Goal: Feedback & Contribution: Contribute content

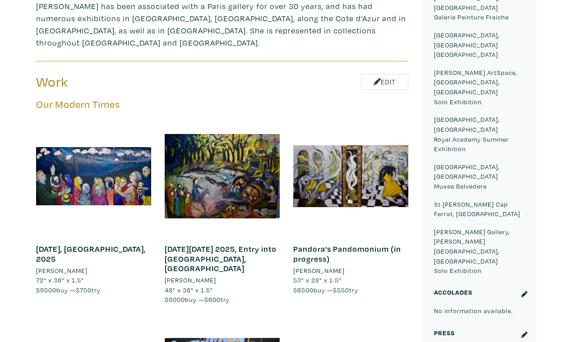
scroll to position [452, 0]
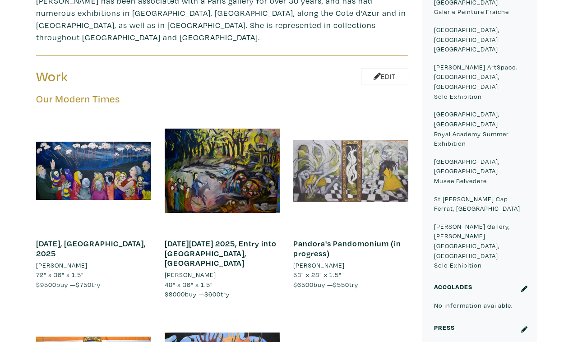
click at [349, 113] on div at bounding box center [350, 170] width 115 height 115
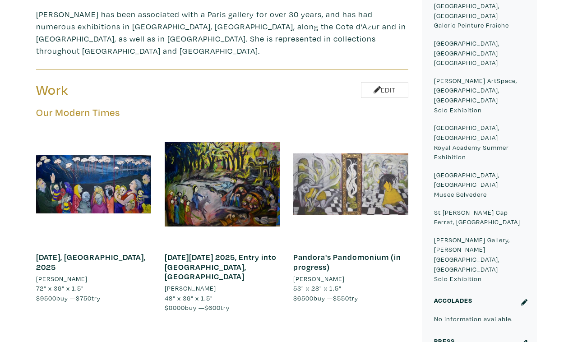
scroll to position [463, 0]
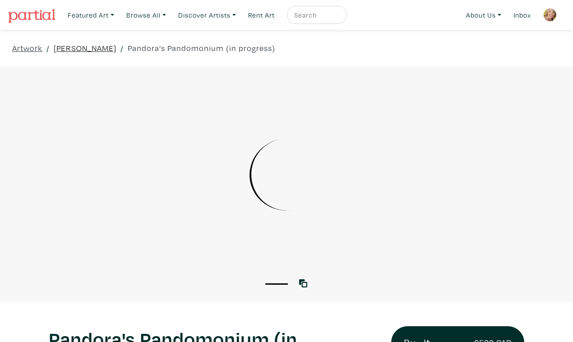
click at [88, 42] on link "[PERSON_NAME]" at bounding box center [85, 48] width 63 height 12
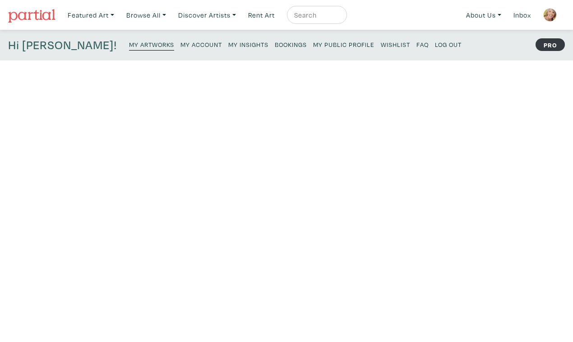
click at [129, 40] on small "My Artworks" at bounding box center [151, 44] width 45 height 9
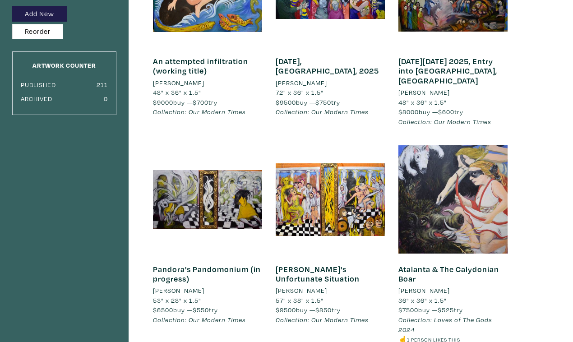
scroll to position [150, 0]
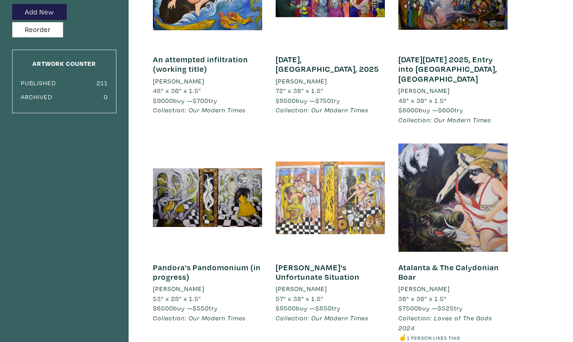
click at [335, 170] on div at bounding box center [329, 197] width 109 height 109
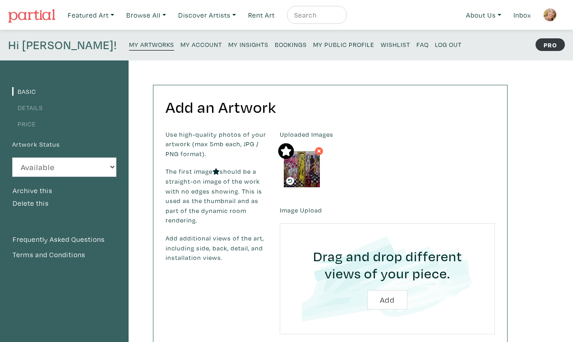
click at [388, 275] on input "file" at bounding box center [387, 279] width 190 height 86
type input "C:\fakepath\DSC_0159.JPG"
click at [316, 147] on icon at bounding box center [318, 151] width 5 height 8
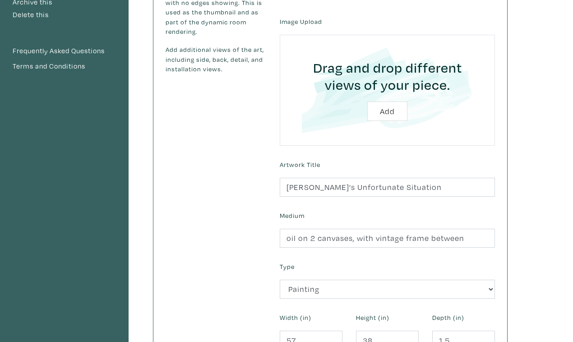
scroll to position [191, 0]
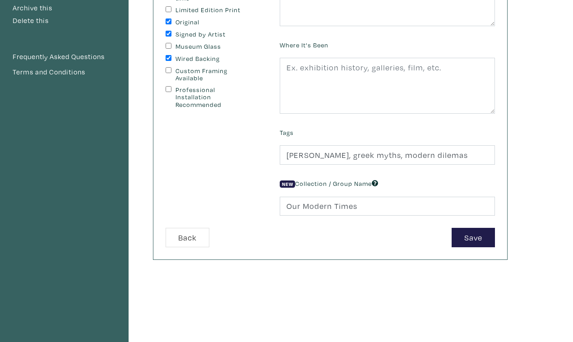
scroll to position [187, 0]
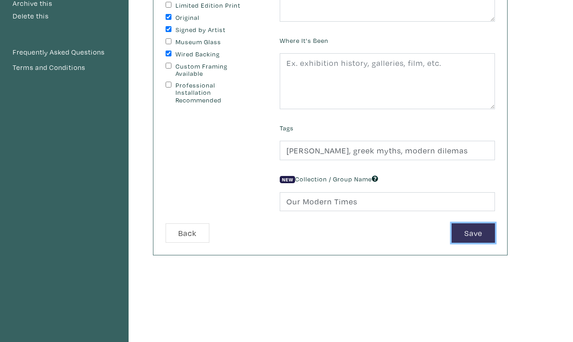
click at [471, 223] on button "Save" at bounding box center [472, 232] width 43 height 19
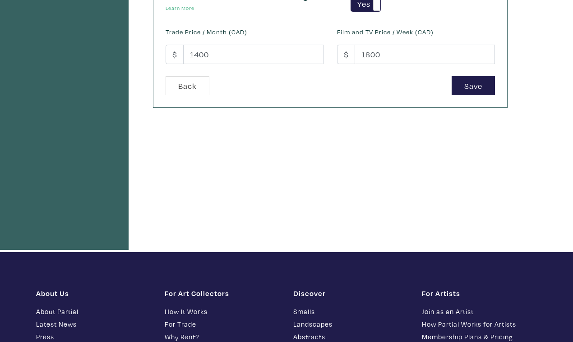
scroll to position [310, 0]
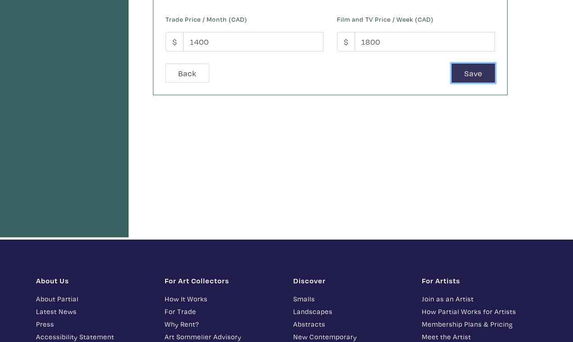
click at [476, 64] on button "Save" at bounding box center [472, 73] width 43 height 19
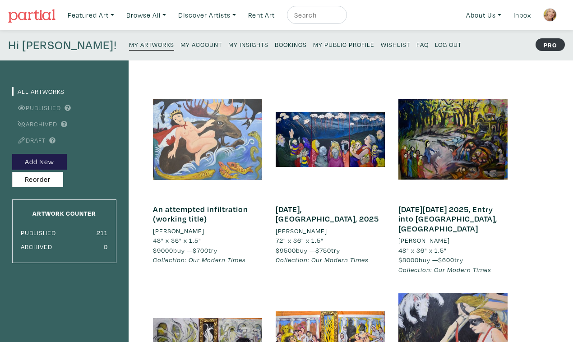
scroll to position [44, 0]
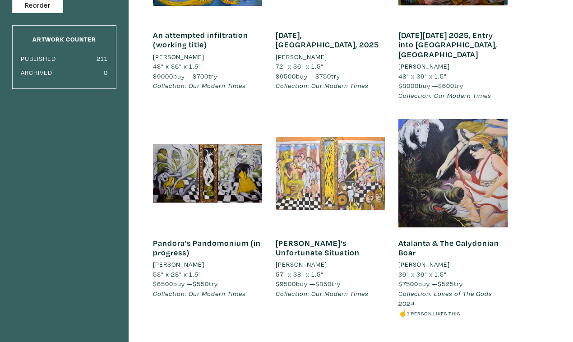
scroll to position [187, 0]
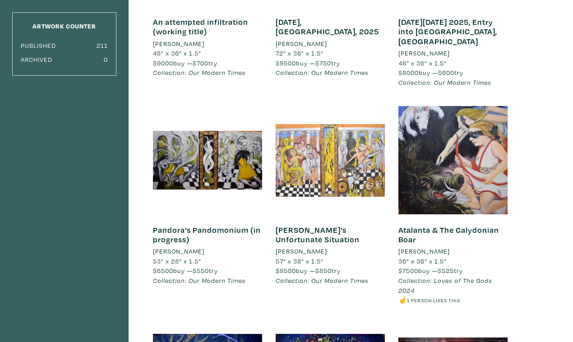
click at [344, 147] on div at bounding box center [329, 160] width 109 height 109
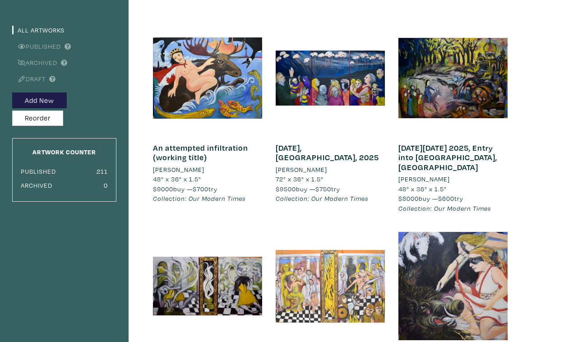
scroll to position [0, 0]
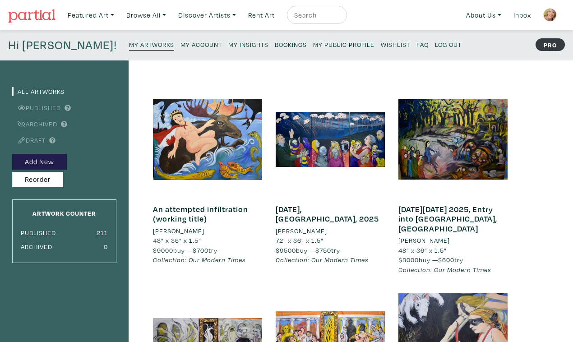
click at [36, 136] on link "Draft" at bounding box center [28, 140] width 33 height 9
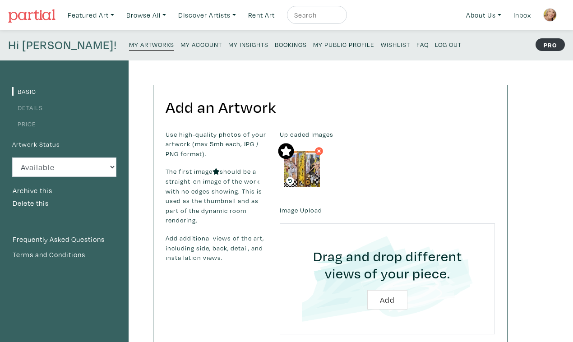
click at [297, 154] on img at bounding box center [302, 169] width 36 height 36
click option "Available" at bounding box center [0, 0] width 0 height 0
click at [307, 205] on label "Image Upload" at bounding box center [301, 210] width 42 height 10
click at [294, 153] on img at bounding box center [302, 169] width 36 height 36
click at [283, 146] on icon at bounding box center [285, 151] width 11 height 10
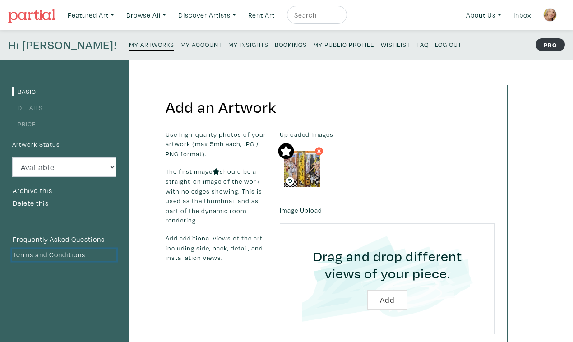
click at [55, 249] on link "Terms and Conditions" at bounding box center [64, 255] width 104 height 12
click at [294, 157] on img at bounding box center [302, 169] width 36 height 36
click at [299, 151] on img at bounding box center [302, 169] width 36 height 36
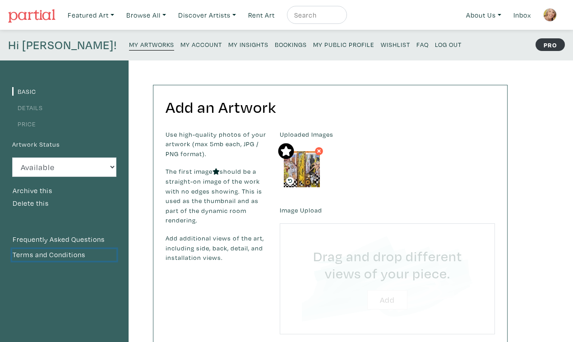
type input "C:\fakepath\DSC_0159.JPG"
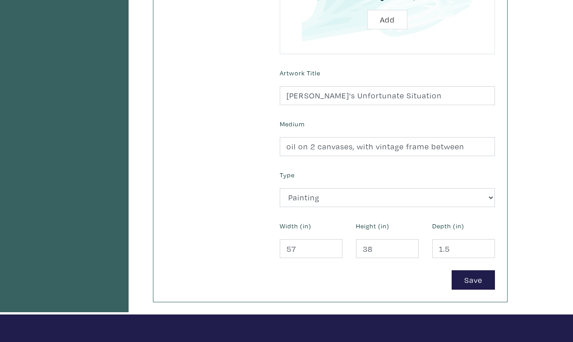
scroll to position [262, 0]
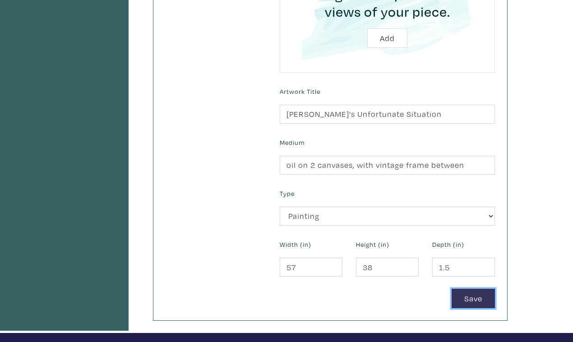
click at [474, 289] on button "Save" at bounding box center [472, 298] width 43 height 19
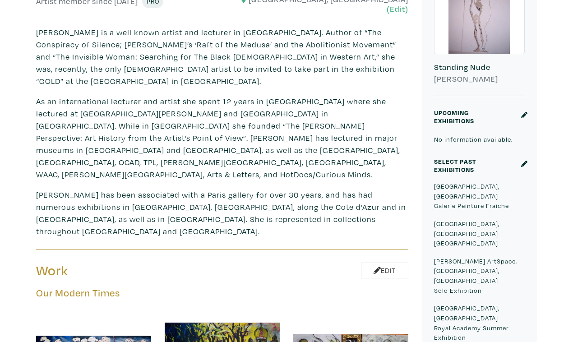
scroll to position [262, 0]
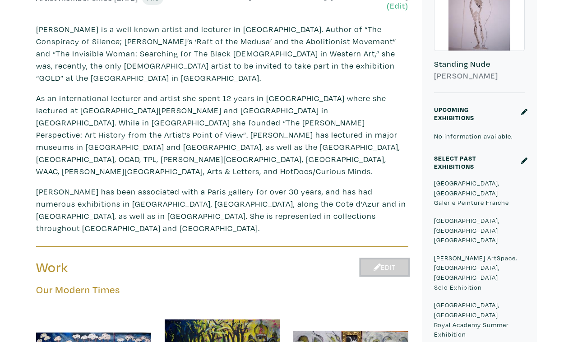
click at [383, 259] on link "Edit" at bounding box center [384, 267] width 47 height 16
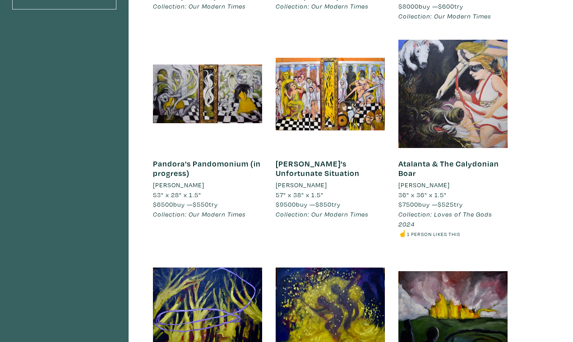
scroll to position [255, 0]
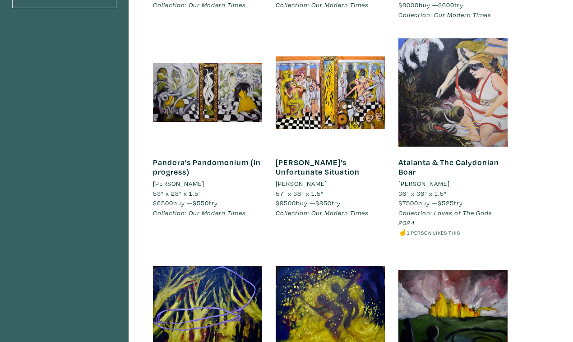
click at [301, 157] on link "[PERSON_NAME]'s Unfortunate Situation" at bounding box center [317, 167] width 84 height 20
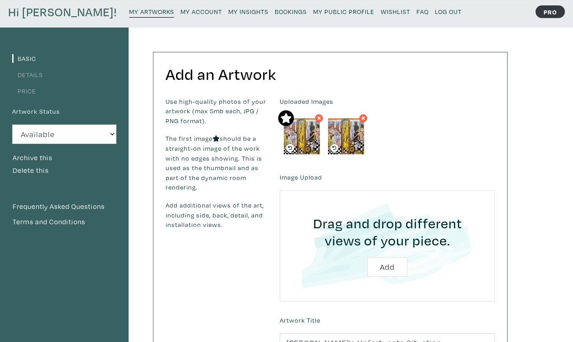
scroll to position [35, 0]
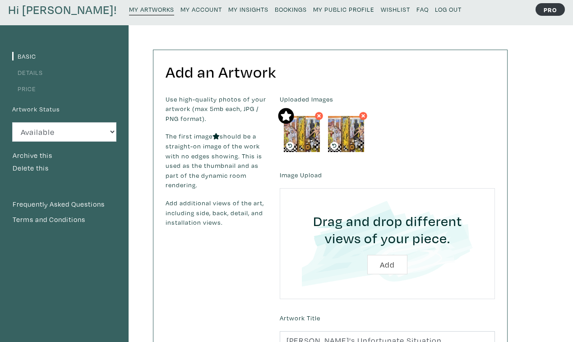
click at [295, 170] on label "Image Upload" at bounding box center [301, 175] width 42 height 10
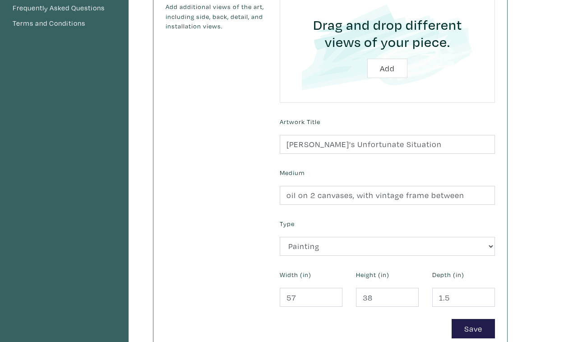
scroll to position [0, 0]
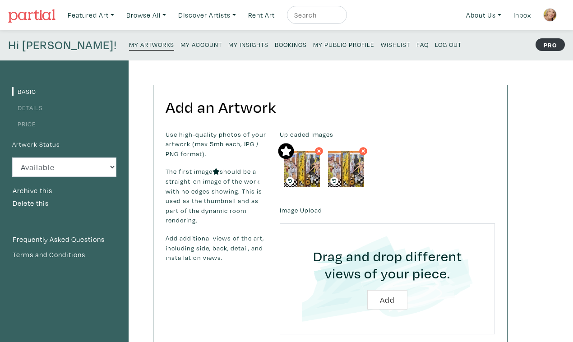
click at [335, 151] on img at bounding box center [346, 169] width 36 height 36
click at [316, 147] on icon at bounding box center [318, 151] width 5 height 8
click option "Available" at bounding box center [0, 0] width 0 height 0
click at [45, 139] on label "Artwork Status" at bounding box center [36, 144] width 48 height 10
click at [26, 87] on link "Basic" at bounding box center [24, 91] width 24 height 9
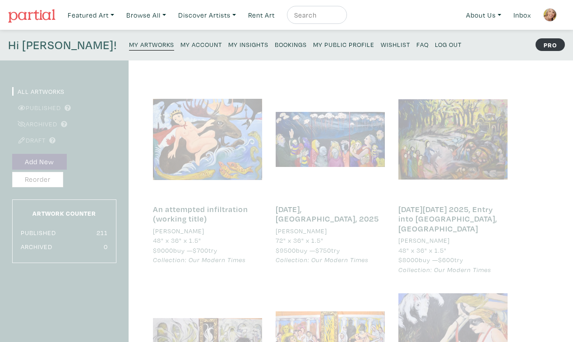
scroll to position [9, 0]
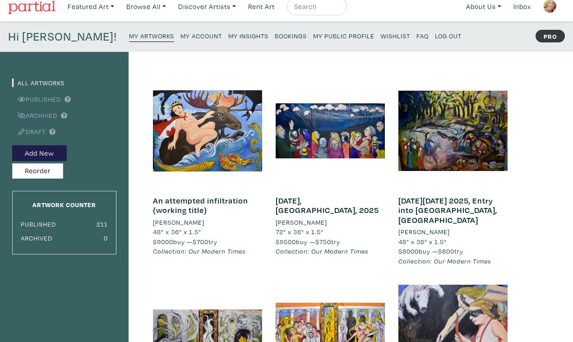
click at [313, 32] on small "My Public Profile" at bounding box center [343, 36] width 61 height 9
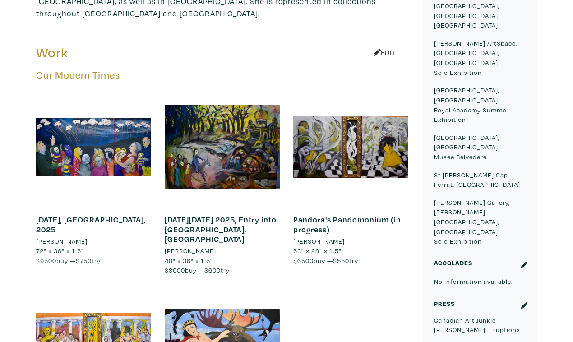
scroll to position [479, 0]
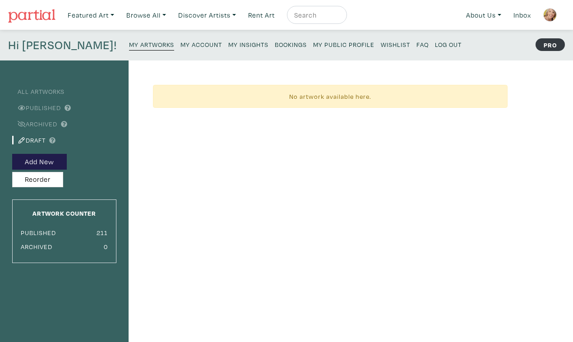
click at [323, 88] on div "No artwork available here." at bounding box center [330, 96] width 354 height 23
click at [38, 154] on button "Add New" at bounding box center [39, 162] width 55 height 16
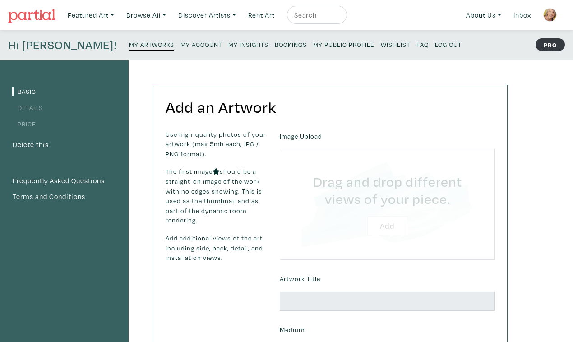
type input "C:\fakepath\DSC_0159.JPG"
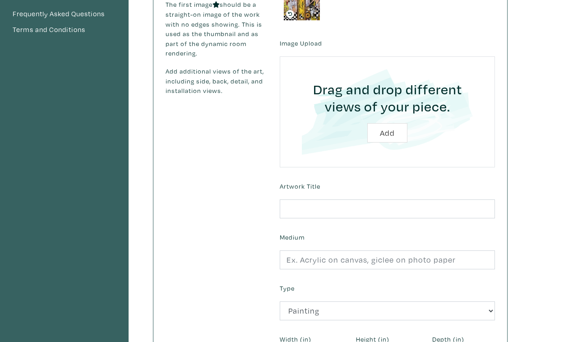
scroll to position [173, 0]
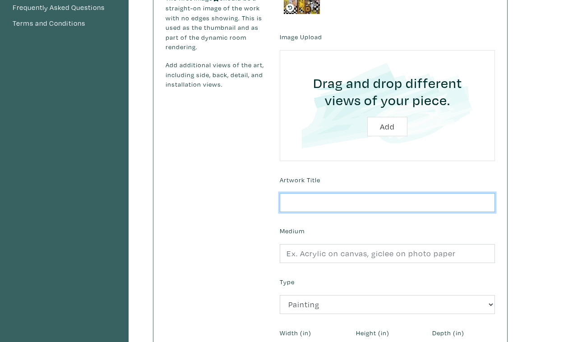
click at [353, 193] on input "text" at bounding box center [387, 202] width 215 height 19
type input "Cassandra's Unfortunate Situation"
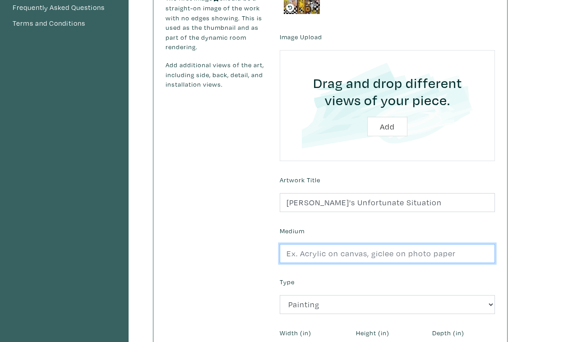
click at [330, 244] on input "text" at bounding box center [387, 253] width 215 height 19
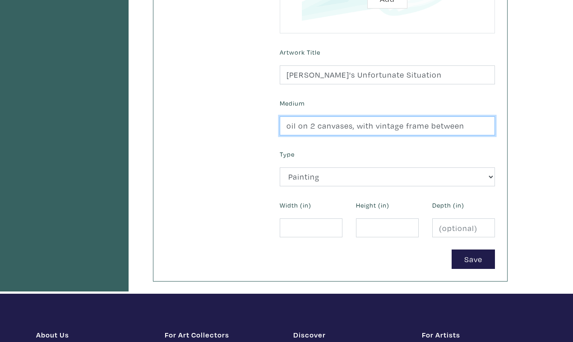
scroll to position [303, 0]
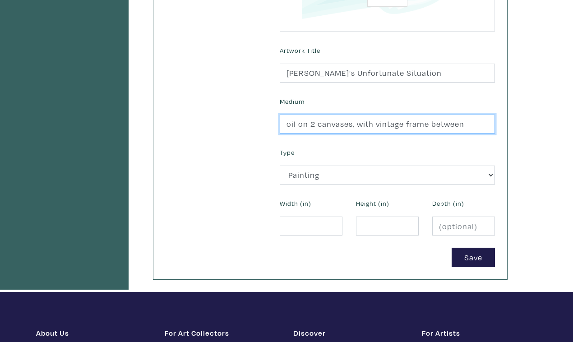
type input "oil on 2 canvases, with vintage frame between"
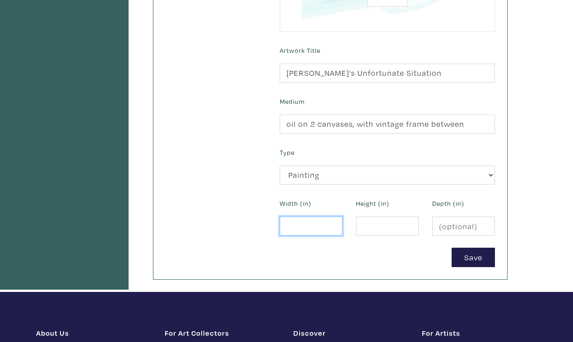
click at [319, 216] on input "number" at bounding box center [311, 225] width 63 height 19
type input "38"
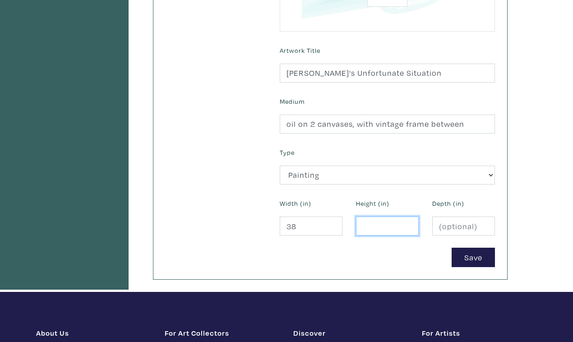
click at [379, 216] on input "number" at bounding box center [387, 225] width 63 height 19
type input "38"
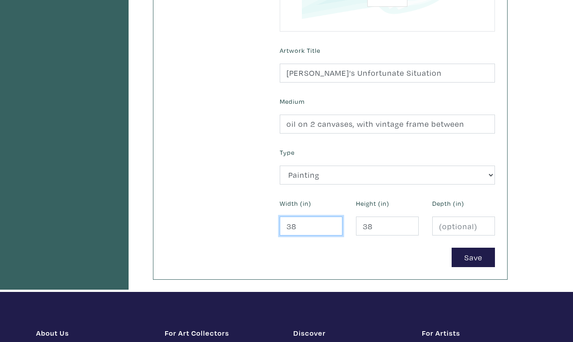
click at [292, 216] on input "38" at bounding box center [311, 225] width 63 height 19
type input "3"
type input "57"
click at [462, 216] on input "number" at bounding box center [463, 225] width 63 height 19
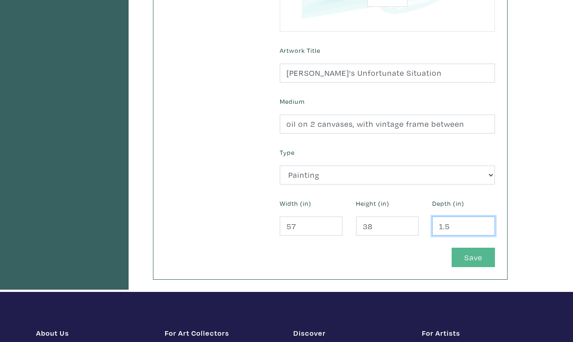
type input "1.5"
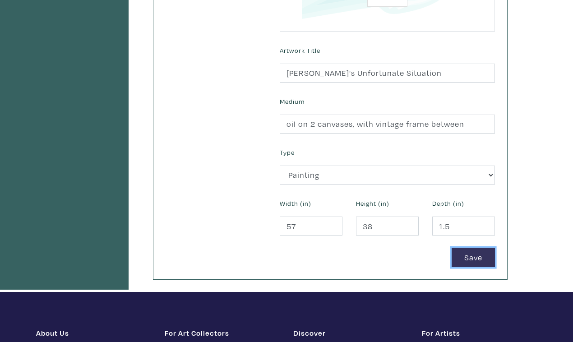
click at [478, 248] on button "Save" at bounding box center [472, 257] width 43 height 19
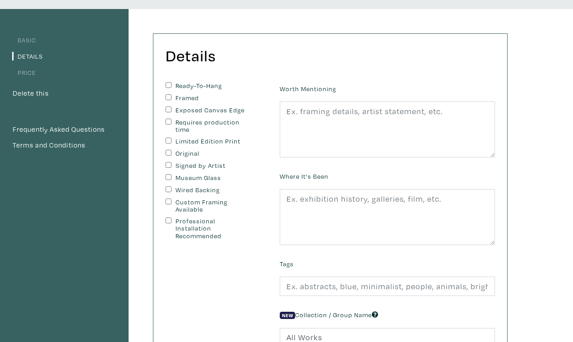
scroll to position [54, 0]
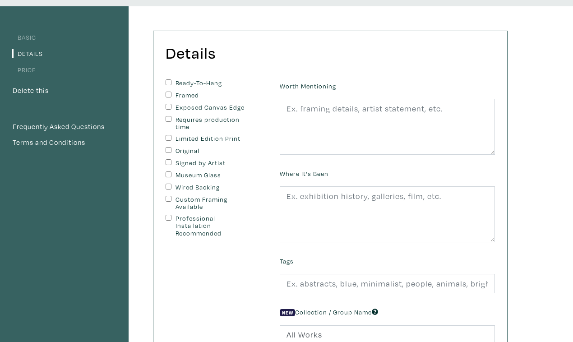
click at [165, 79] on input "Ready-To-Hang" at bounding box center [168, 82] width 6 height 6
checkbox input "true"
click at [165, 147] on input "Original" at bounding box center [168, 150] width 6 height 6
checkbox input "true"
click at [165, 159] on input "Signed by Artist" at bounding box center [168, 162] width 6 height 6
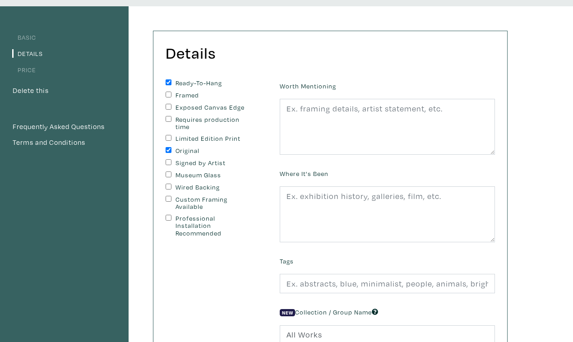
checkbox input "true"
click at [165, 184] on input "Wired Backing" at bounding box center [168, 187] width 6 height 6
checkbox input "true"
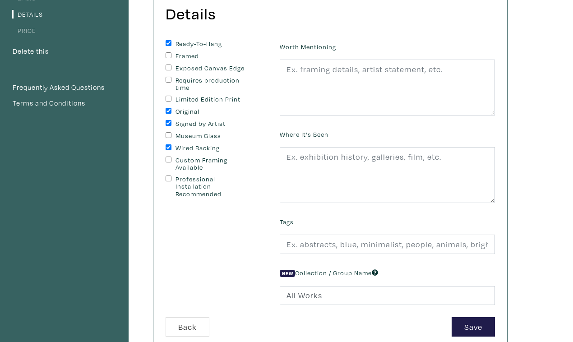
scroll to position [84, 0]
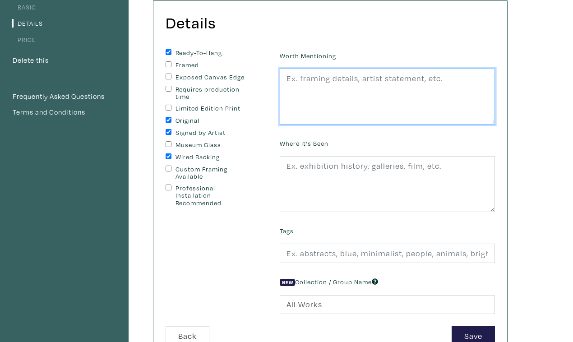
click at [346, 69] on textarea at bounding box center [387, 97] width 215 height 56
type textarea "ready to hang"
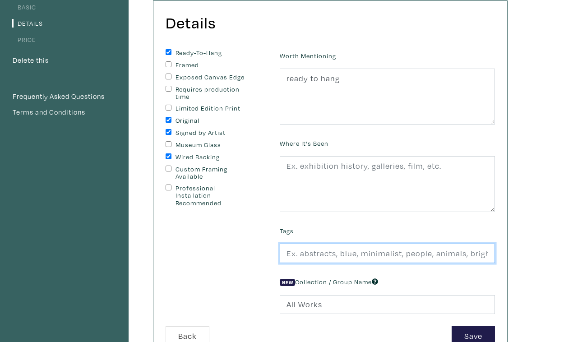
click at [306, 243] on input "text" at bounding box center [387, 252] width 215 height 19
type input "mythical canada"
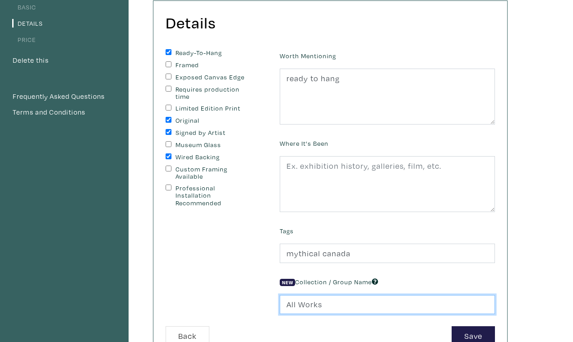
click at [340, 295] on input "All Works" at bounding box center [387, 304] width 215 height 19
type input "A"
type input "Our Modern Times"
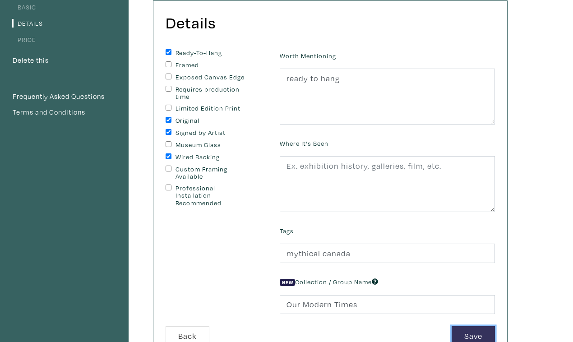
click at [478, 326] on button "Save" at bounding box center [472, 335] width 43 height 19
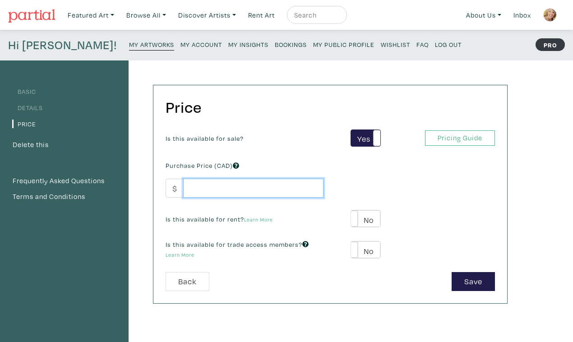
click at [235, 179] on input "number" at bounding box center [253, 188] width 140 height 19
type input "9500"
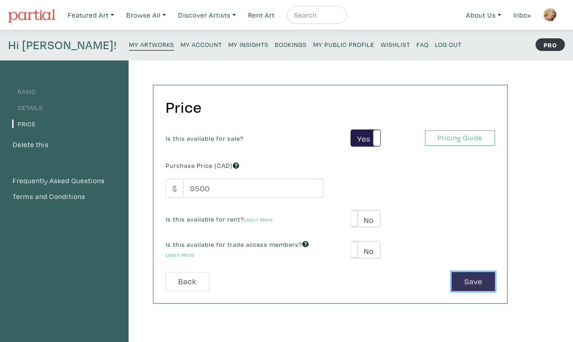
click at [472, 272] on button "Save" at bounding box center [472, 281] width 43 height 19
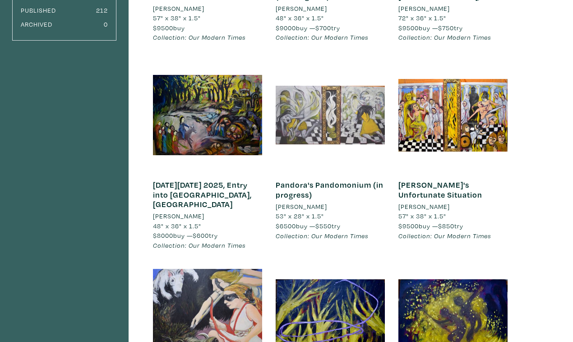
scroll to position [235, 0]
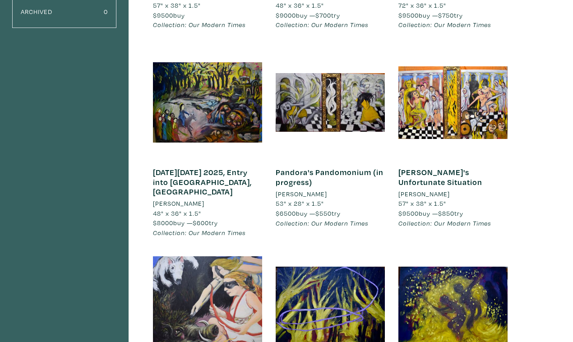
click at [427, 167] on link "Cassandra's Unfortunate Situation" at bounding box center [440, 177] width 84 height 20
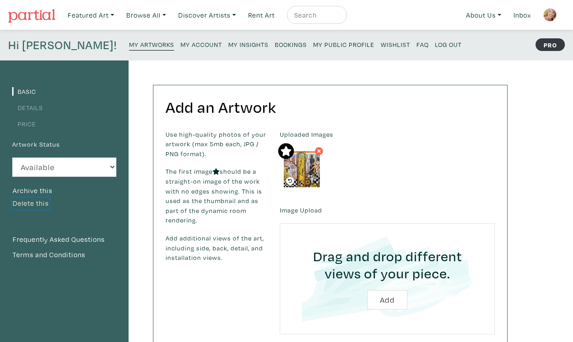
click at [38, 197] on button "Delete this" at bounding box center [30, 203] width 37 height 12
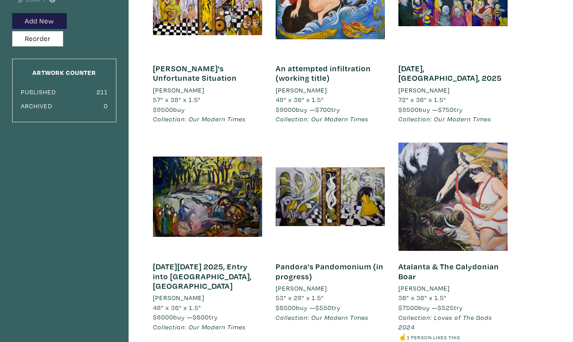
scroll to position [150, 0]
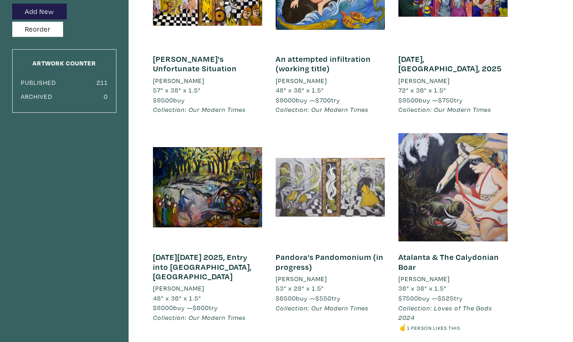
click at [337, 168] on div at bounding box center [329, 187] width 109 height 109
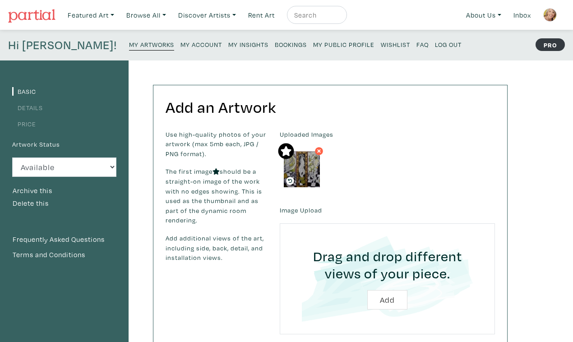
click at [50, 139] on label "Artwork Status" at bounding box center [36, 144] width 48 height 10
click at [298, 151] on img at bounding box center [302, 169] width 36 height 36
click at [317, 147] on icon at bounding box center [318, 151] width 5 height 8
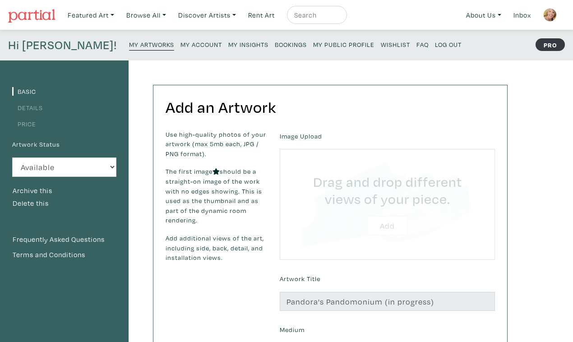
type input "C:\fakepath\DSC_0160.JPG"
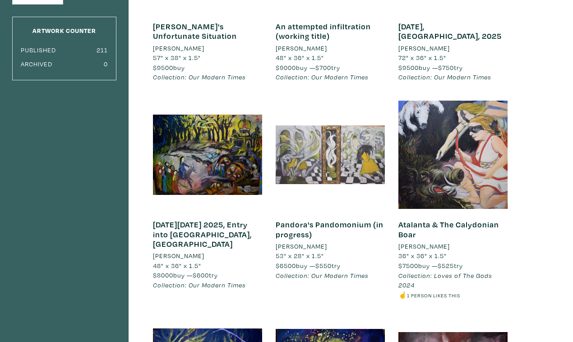
scroll to position [184, 0]
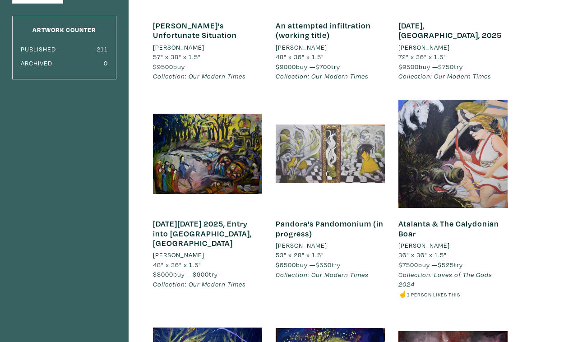
click at [321, 153] on div at bounding box center [329, 154] width 109 height 109
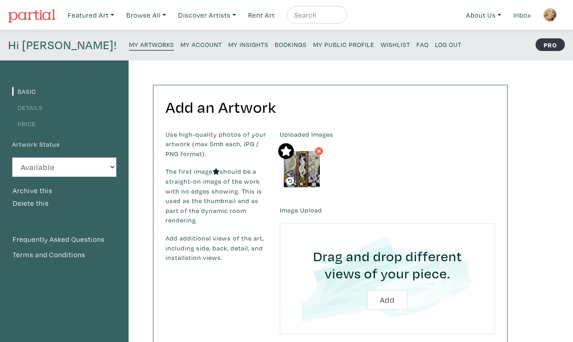
scroll to position [4, 0]
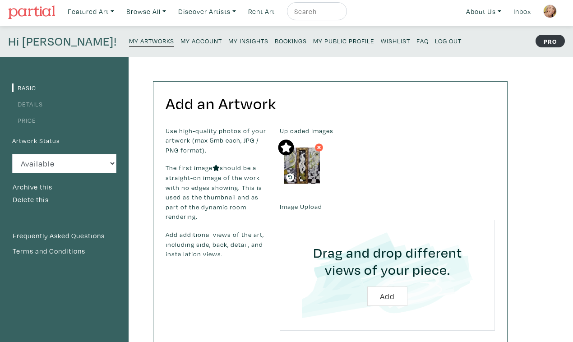
click at [45, 136] on label "Artwork Status" at bounding box center [36, 141] width 48 height 10
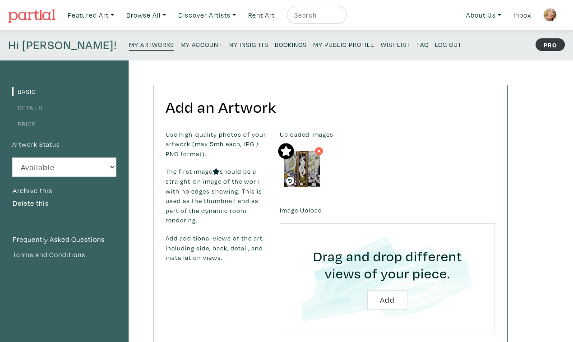
click at [90, 266] on div "Basic Details Price Artwork Status Available Sold Rented Unavailable (other rea…" at bounding box center [64, 325] width 129 height 531
click at [411, 40] on div "Hi Suzanne! My Artworks My Account My Insights Bookings My Public Profile Wishl…" at bounding box center [286, 45] width 573 height 31
click at [129, 42] on small "My Artworks" at bounding box center [151, 44] width 45 height 9
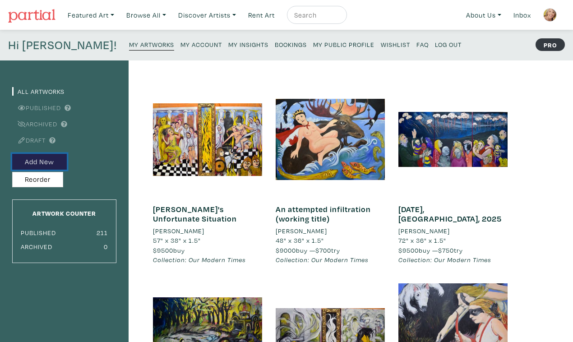
click at [41, 154] on button "Add New" at bounding box center [39, 162] width 55 height 16
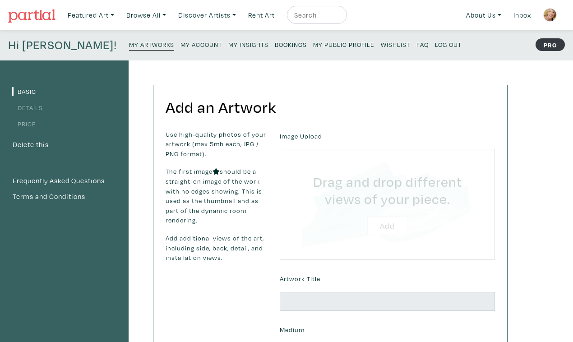
type input "C:\fakepath\DSC_0160.JPG"
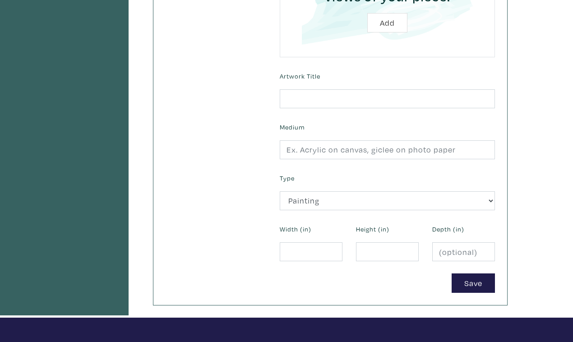
scroll to position [269, 0]
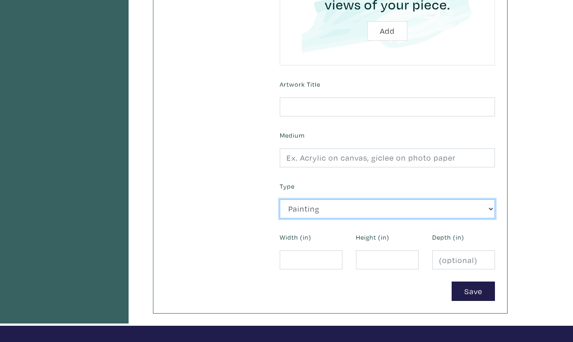
click option "Painting" at bounding box center [0, 0] width 0 height 0
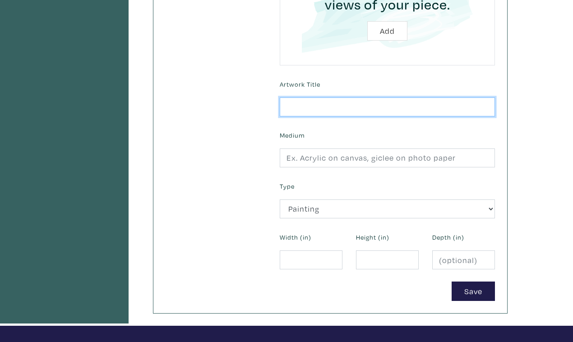
click at [324, 97] on input "text" at bounding box center [387, 106] width 215 height 19
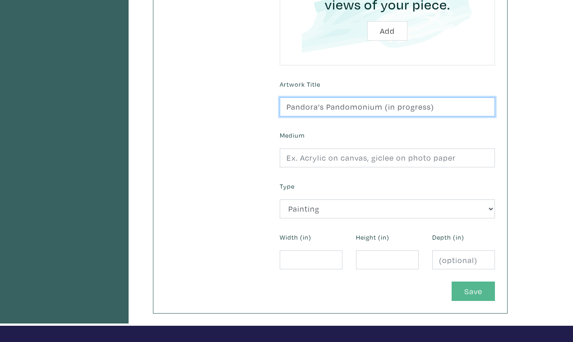
type input "Pandora's Pandomonium (in progress)"
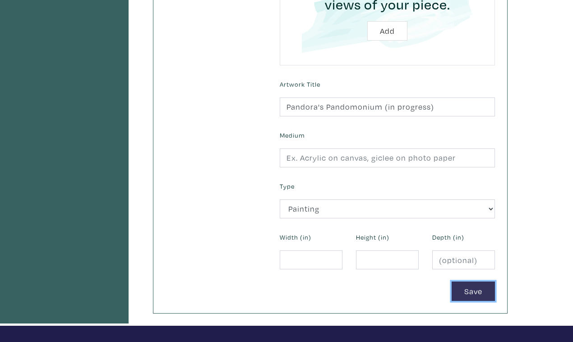
click at [471, 281] on button "Save" at bounding box center [472, 290] width 43 height 19
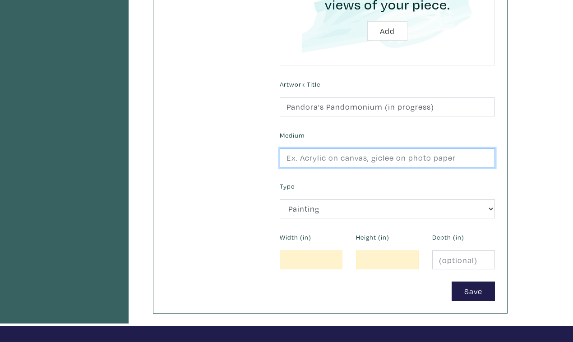
click at [369, 148] on input "text" at bounding box center [387, 157] width 215 height 19
type input "oil on 2 canvases, with vintage frame between"
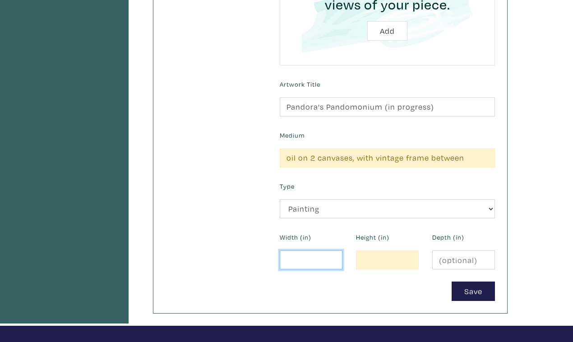
click at [311, 250] on input "number" at bounding box center [311, 259] width 63 height 19
type input "53"
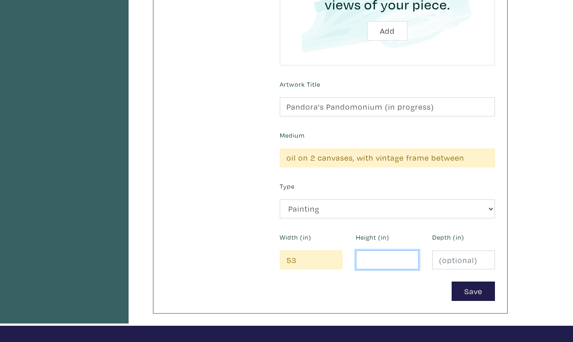
click at [366, 250] on input "number" at bounding box center [387, 259] width 63 height 19
type input "28"
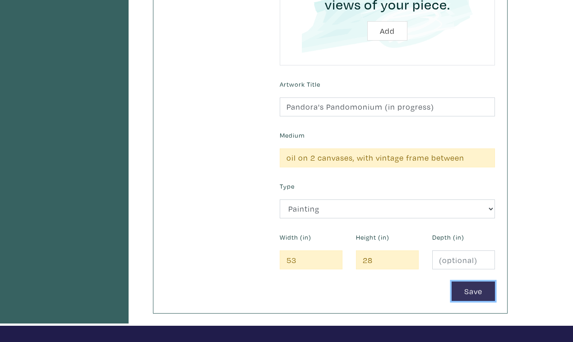
click at [481, 281] on button "Save" at bounding box center [472, 290] width 43 height 19
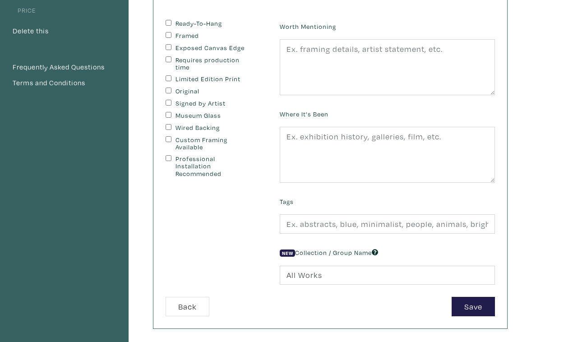
scroll to position [118, 0]
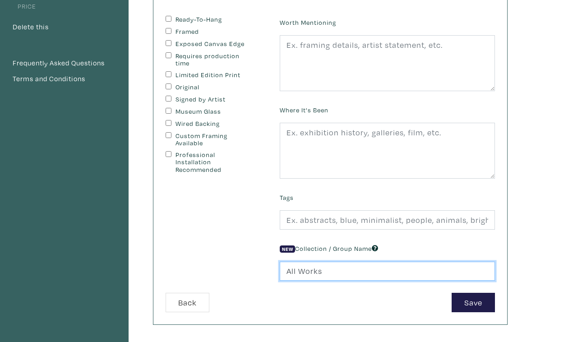
click at [346, 262] on input "All Works" at bounding box center [387, 271] width 215 height 19
click at [315, 262] on input "All WorksOur Modern Times" at bounding box center [387, 271] width 215 height 19
type input "Our Modern Times"
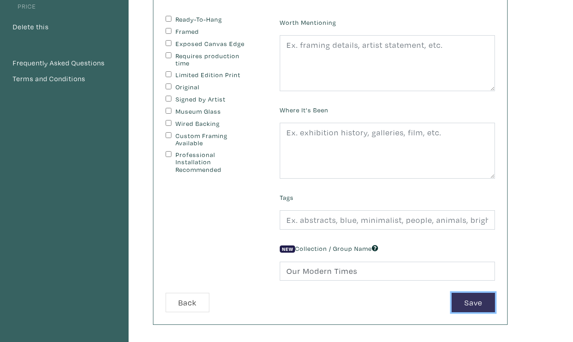
click at [470, 293] on button "Save" at bounding box center [472, 302] width 43 height 19
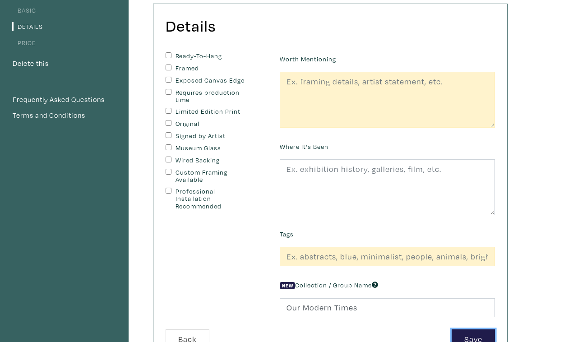
scroll to position [80, 0]
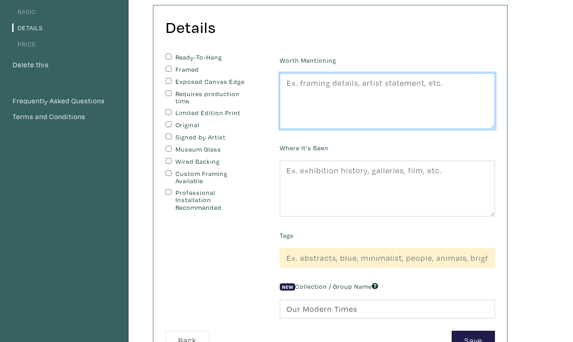
click at [327, 73] on textarea at bounding box center [387, 101] width 215 height 56
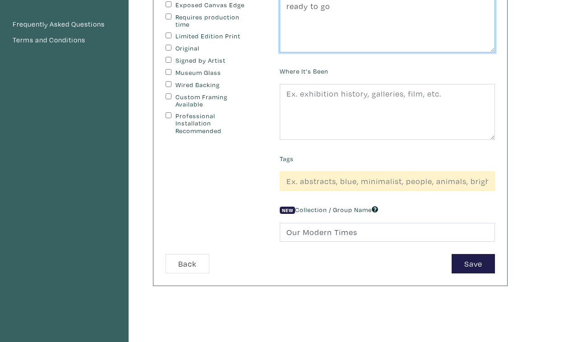
scroll to position [161, 0]
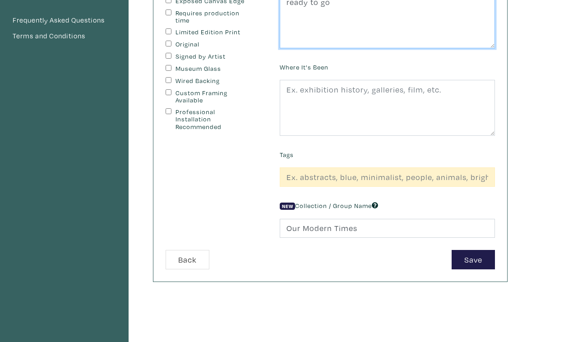
type textarea "ready to go"
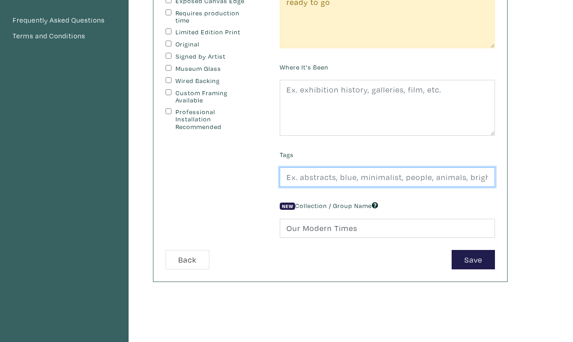
click at [331, 167] on input "text" at bounding box center [387, 176] width 215 height 19
type input "mythic canada"
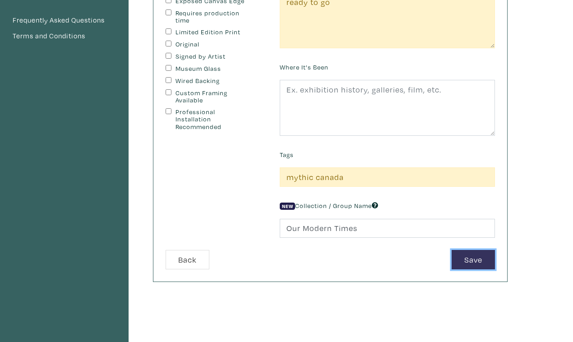
click at [475, 250] on button "Save" at bounding box center [472, 259] width 43 height 19
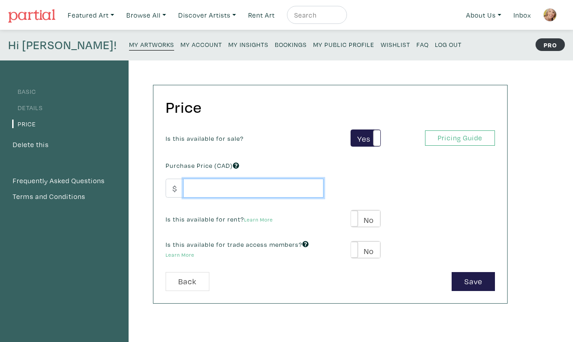
click at [264, 179] on input "number" at bounding box center [253, 188] width 140 height 19
type input "6500"
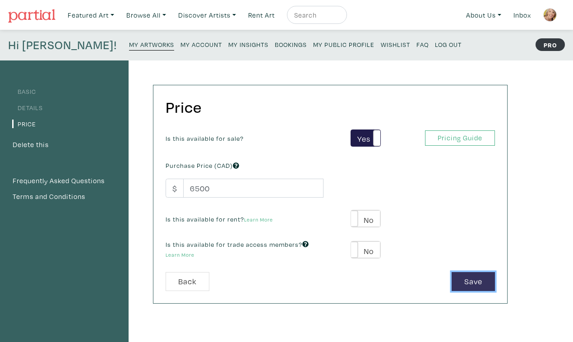
click at [476, 272] on button "Save" at bounding box center [472, 281] width 43 height 19
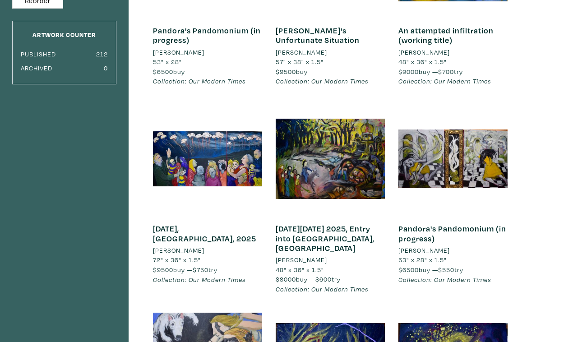
scroll to position [182, 0]
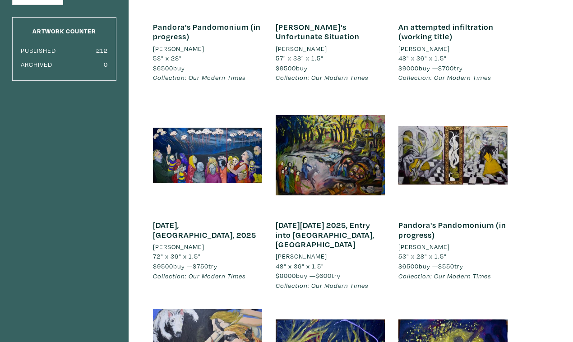
click at [420, 220] on link "Pandora's Pandomonium (in progress)" at bounding box center [452, 230] width 108 height 20
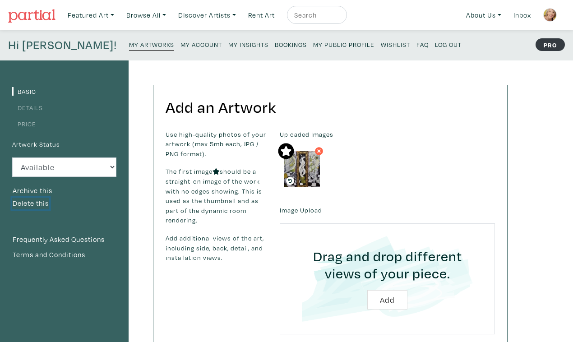
click at [35, 197] on button "Delete this" at bounding box center [30, 203] width 37 height 12
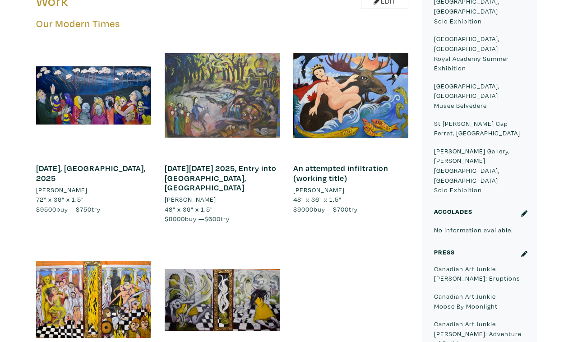
scroll to position [529, 0]
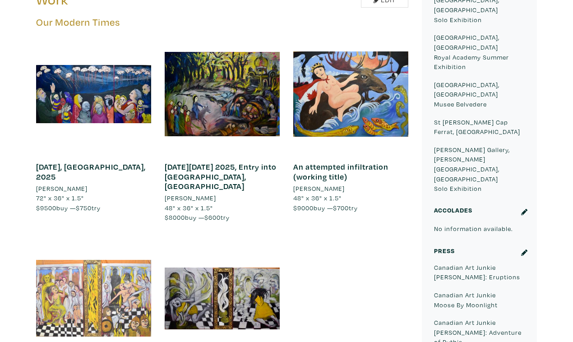
click at [130, 241] on div at bounding box center [93, 298] width 115 height 115
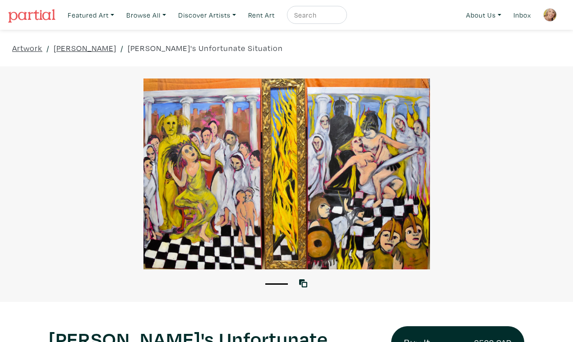
click at [483, 207] on div at bounding box center [286, 173] width 573 height 191
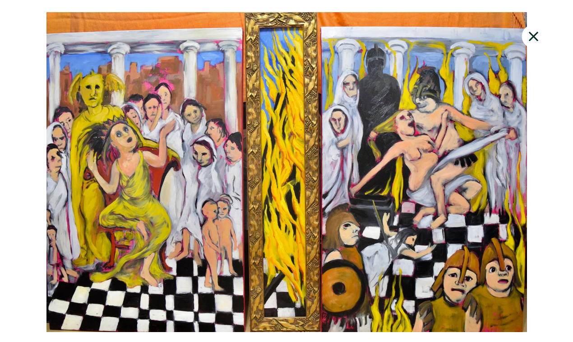
click at [533, 182] on div at bounding box center [286, 172] width 573 height 320
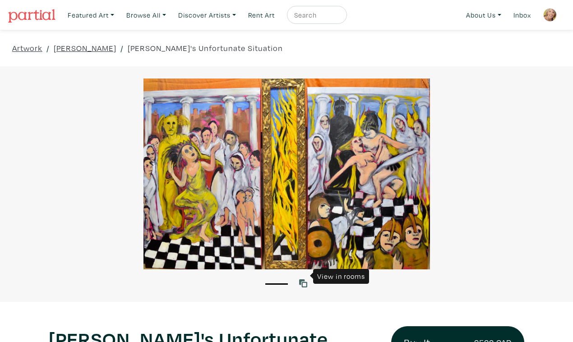
click at [304, 279] on icon at bounding box center [303, 283] width 8 height 8
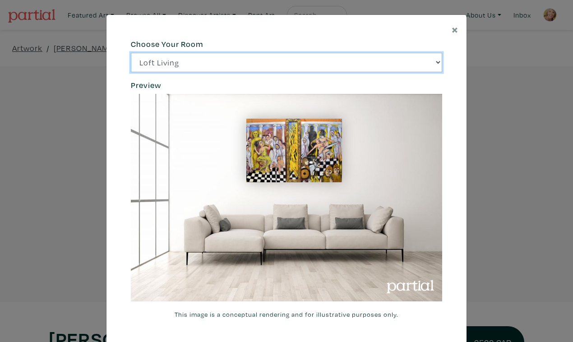
click option "Bright Bedroom" at bounding box center [0, 0] width 0 height 0
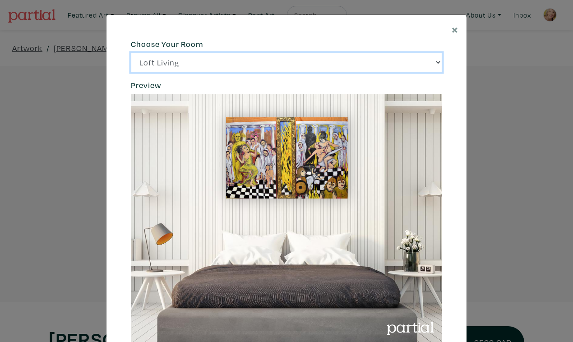
select select "/thumb/phpThumb.php?src=https%3A%2F%[DOMAIN_NAME]%2Fprojects%2Frendering%2Fimag…"
click option "City Office" at bounding box center [0, 0] width 0 height 0
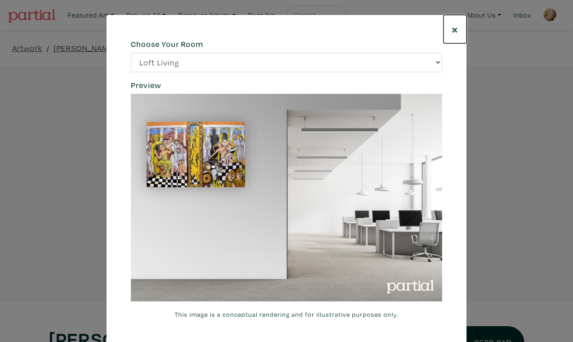
click at [456, 26] on span "×" at bounding box center [454, 29] width 7 height 16
